Goal: Task Accomplishment & Management: Complete application form

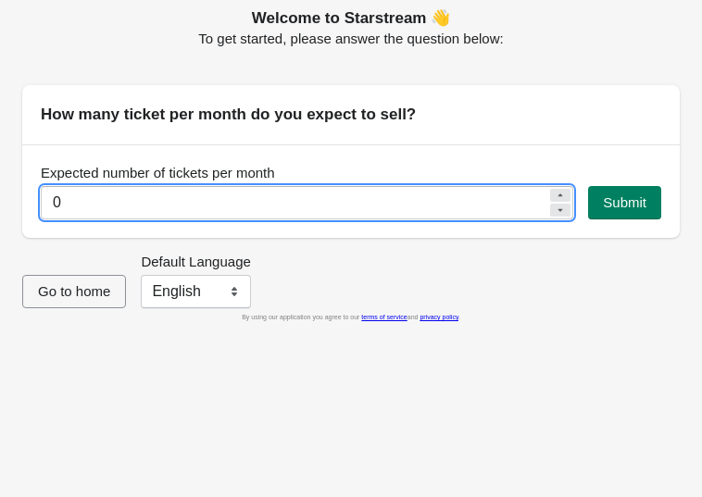
click at [397, 212] on input "0" at bounding box center [294, 202] width 507 height 33
type input "05313393350"
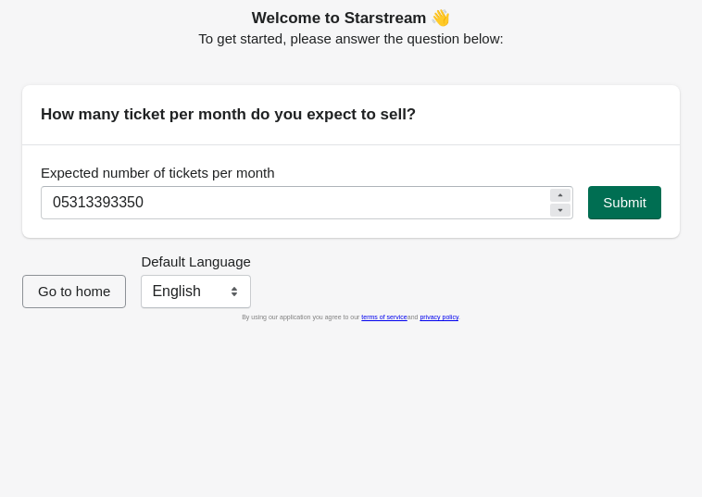
click at [620, 198] on span "Submit" at bounding box center [625, 202] width 44 height 15
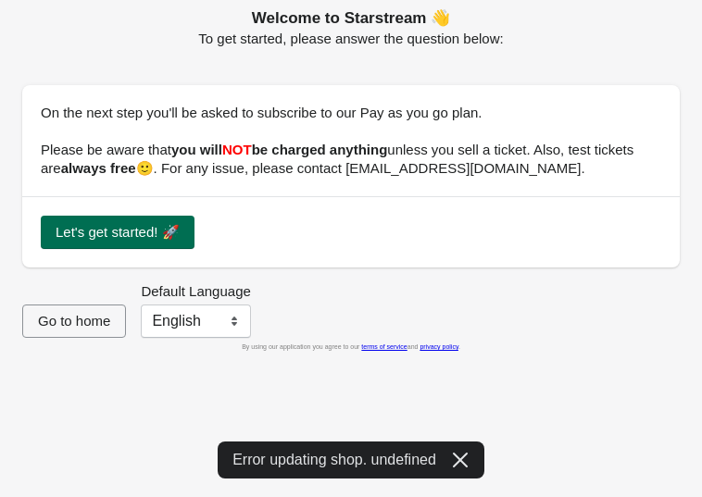
click at [85, 225] on span "Let's get started! 🚀" at bounding box center [118, 232] width 124 height 15
